Goal: Task Accomplishment & Management: Manage account settings

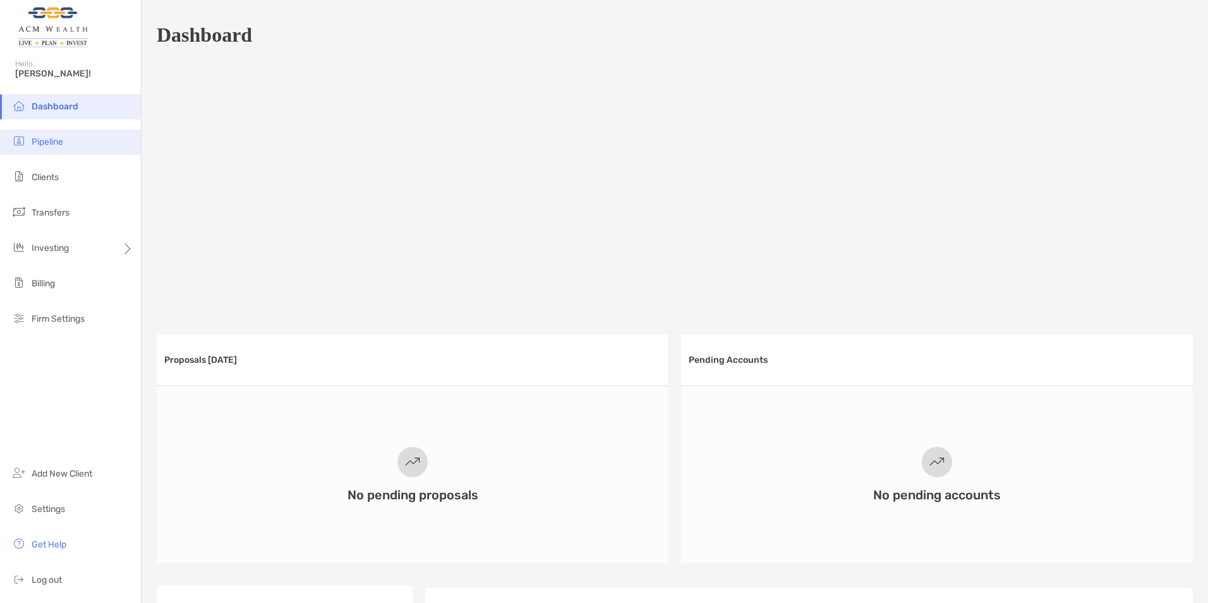
click at [57, 139] on span "Pipeline" at bounding box center [48, 141] width 32 height 11
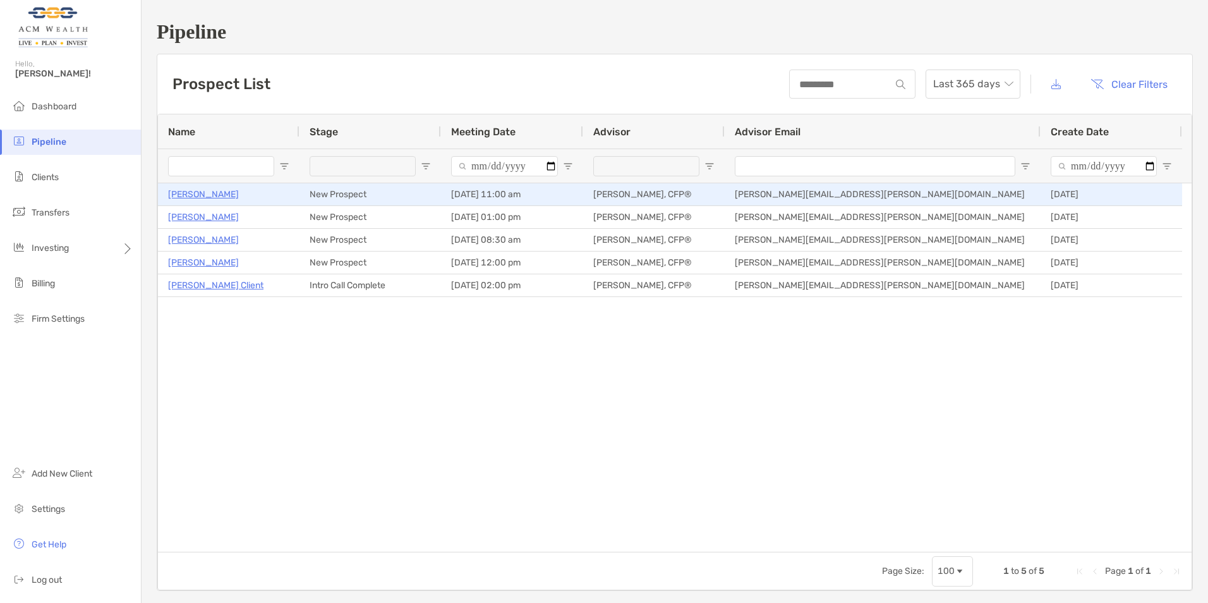
click at [194, 195] on p "[PERSON_NAME]" at bounding box center [203, 194] width 71 height 16
click at [196, 193] on p "[PERSON_NAME]" at bounding box center [203, 194] width 71 height 16
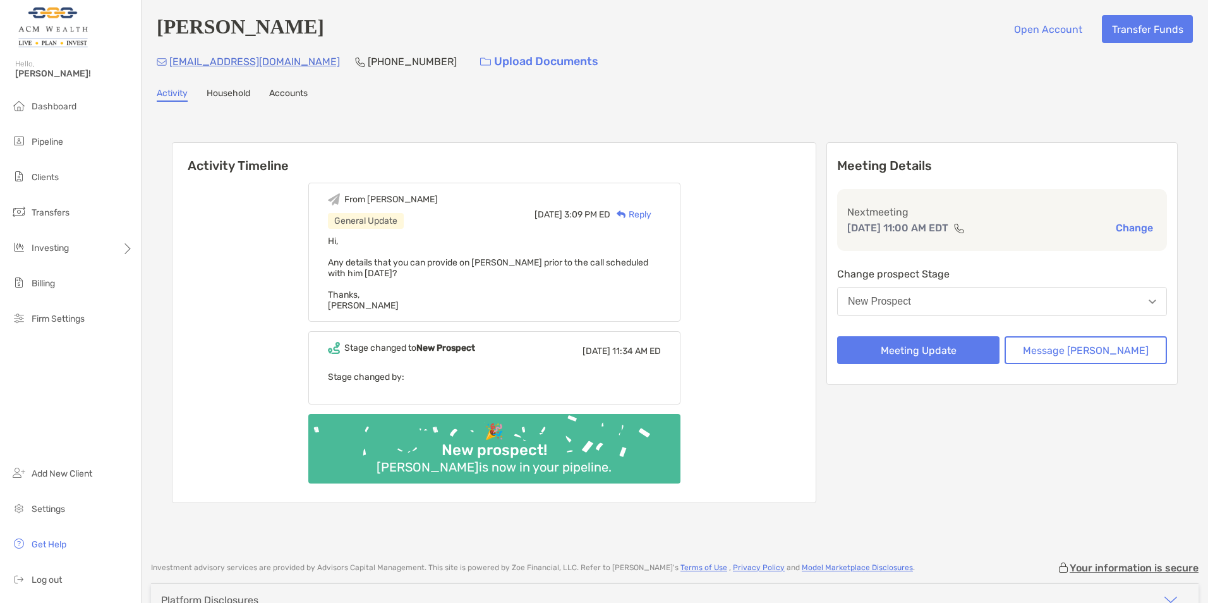
click at [230, 99] on link "Household" at bounding box center [229, 95] width 44 height 14
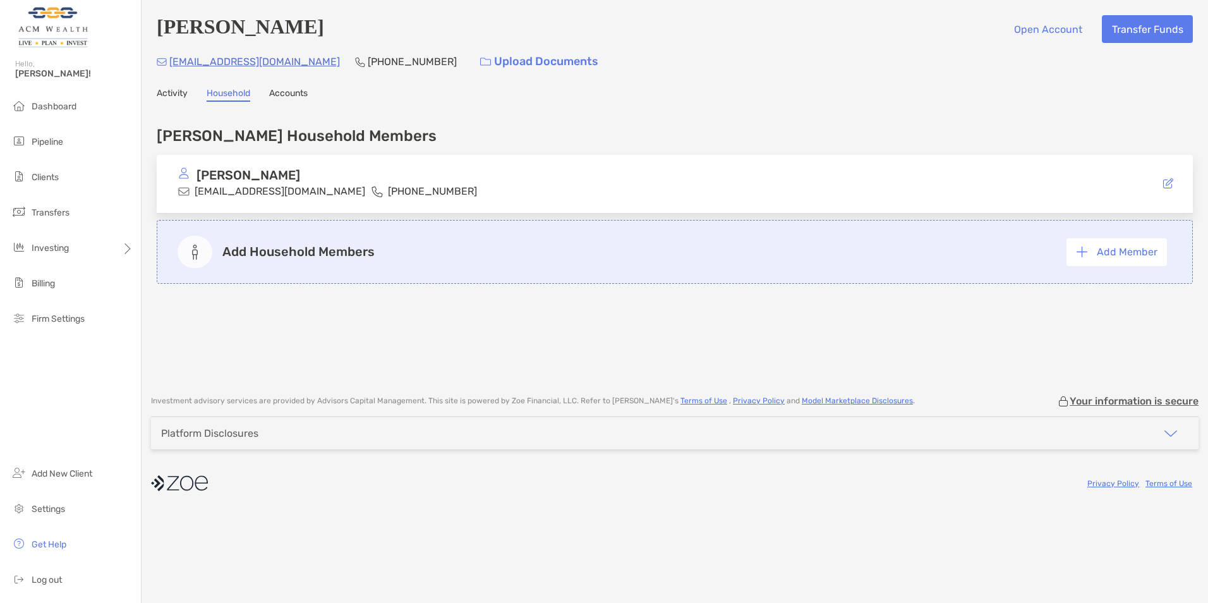
click at [279, 93] on link "Accounts" at bounding box center [288, 95] width 39 height 14
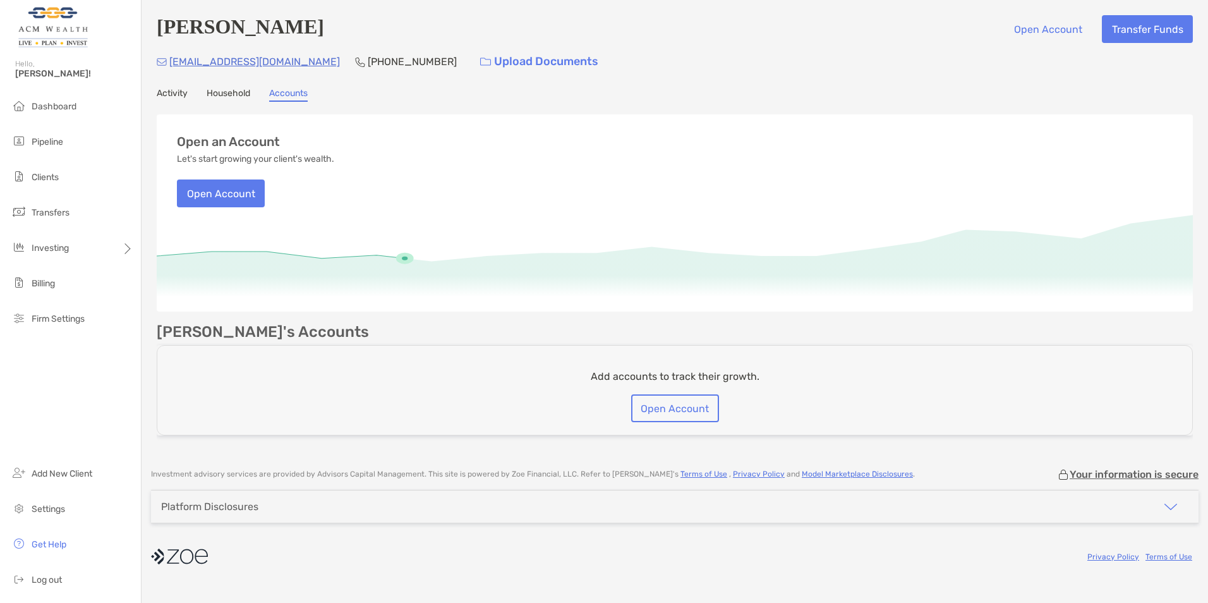
click at [164, 92] on link "Activity" at bounding box center [172, 95] width 31 height 14
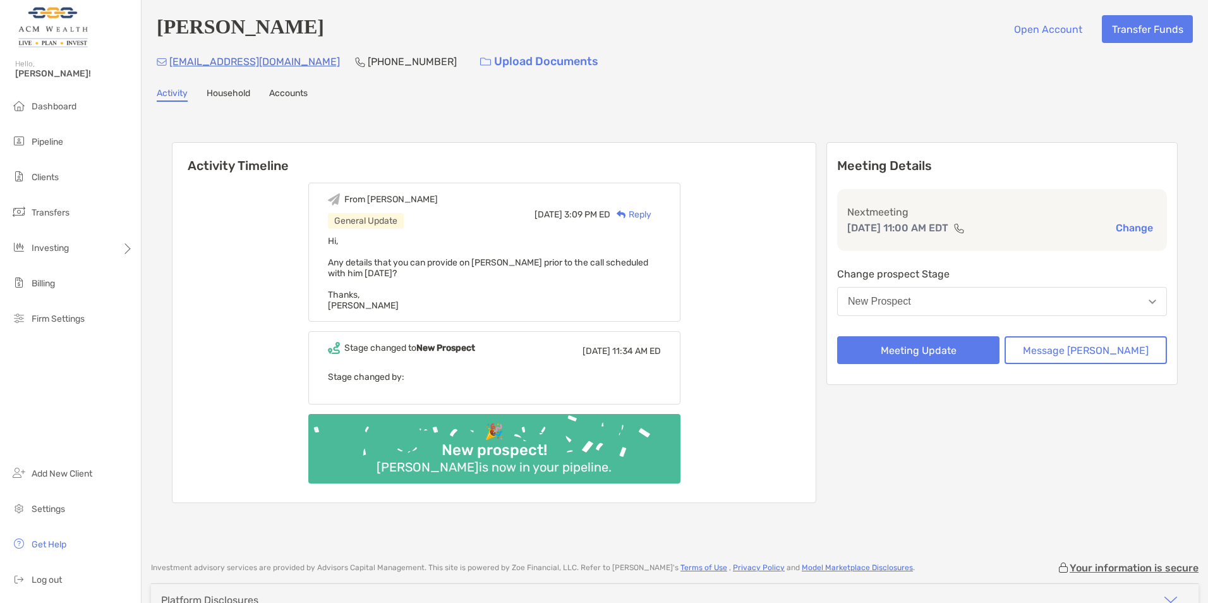
click at [236, 97] on link "Household" at bounding box center [229, 95] width 44 height 14
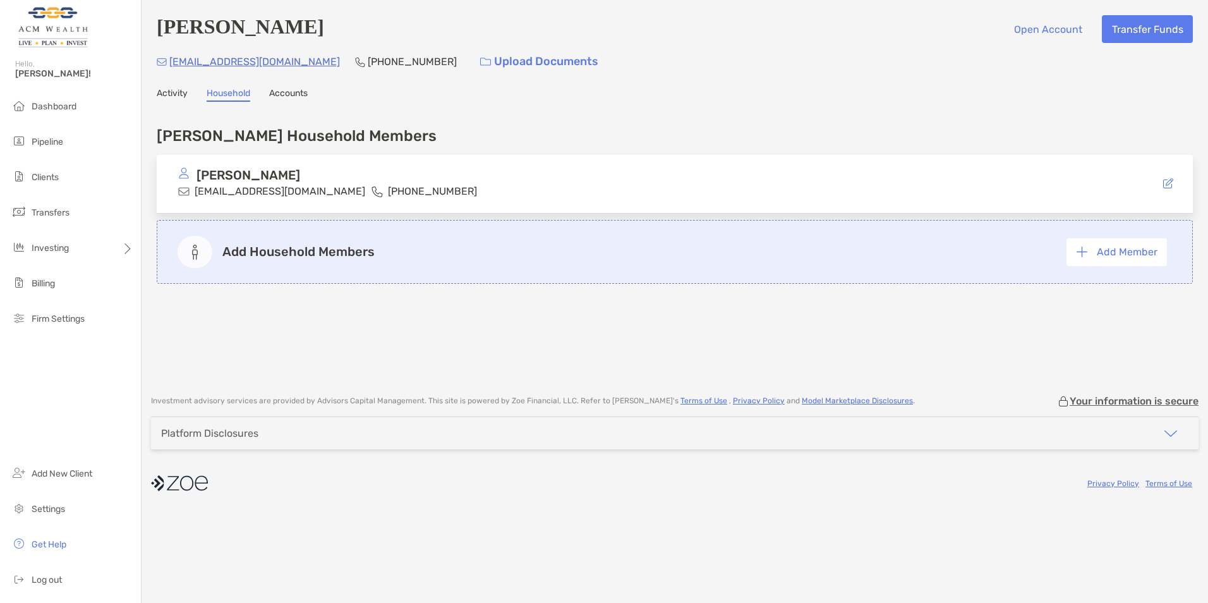
click at [305, 90] on link "Accounts" at bounding box center [288, 95] width 39 height 14
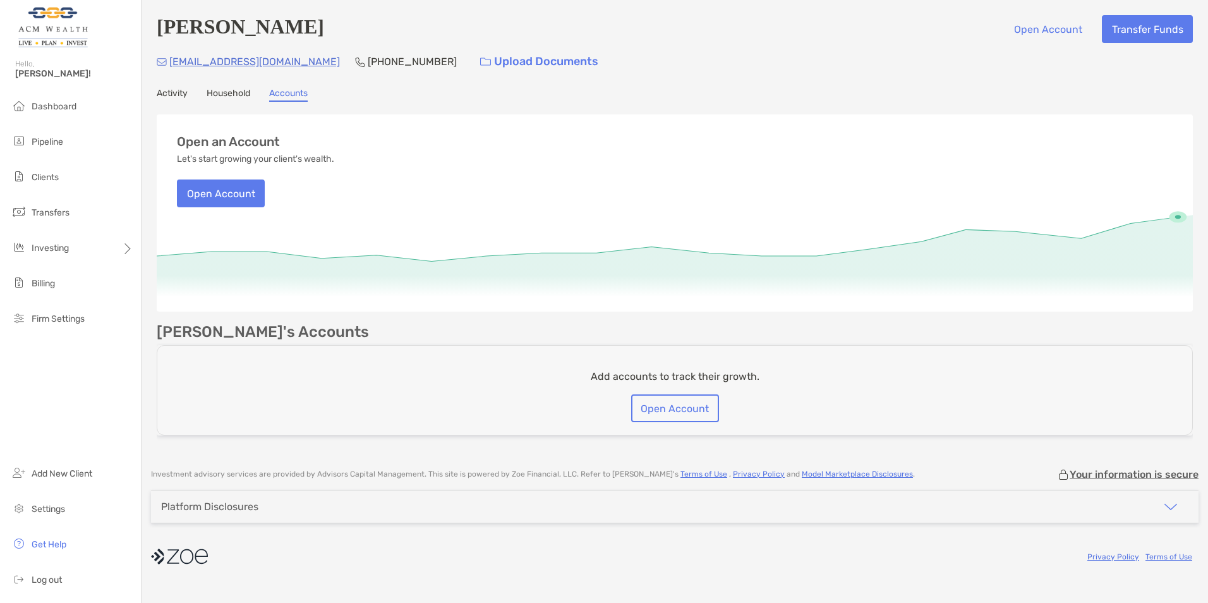
click at [171, 93] on link "Activity" at bounding box center [172, 95] width 31 height 14
